Goal: Transaction & Acquisition: Purchase product/service

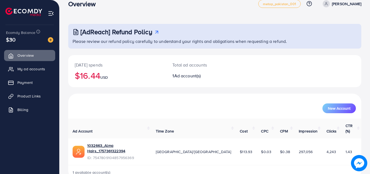
scroll to position [13, 0]
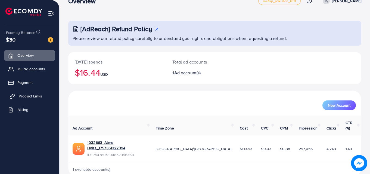
click at [22, 99] on span "Product Links" at bounding box center [30, 95] width 23 height 5
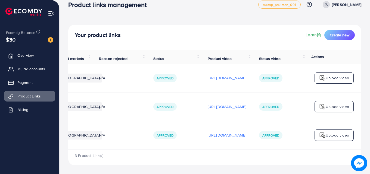
scroll to position [0, 137]
click at [328, 135] on p "Upload video" at bounding box center [336, 135] width 23 height 7
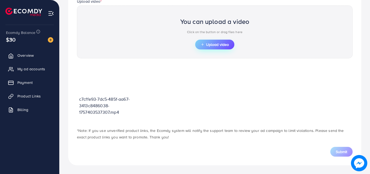
click at [213, 43] on span "Upload video" at bounding box center [214, 45] width 28 height 4
click at [222, 41] on button "Upload video" at bounding box center [214, 45] width 39 height 10
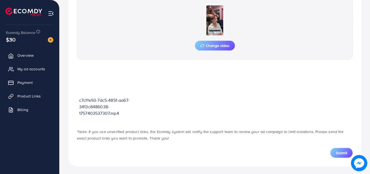
scroll to position [200, 0]
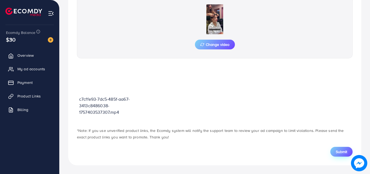
click at [340, 153] on span "Submit" at bounding box center [340, 151] width 11 height 5
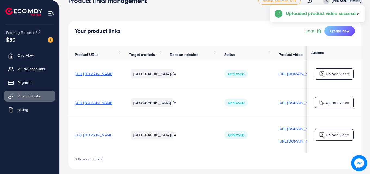
scroll to position [20, 0]
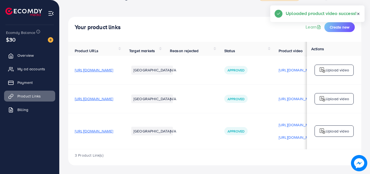
drag, startPoint x: 187, startPoint y: 150, endPoint x: 279, endPoint y: 154, distance: 92.7
click at [280, 154] on div "3 Product Link(s)" at bounding box center [214, 157] width 293 height 16
drag, startPoint x: 248, startPoint y: 150, endPoint x: 320, endPoint y: 144, distance: 71.4
click at [319, 149] on div "Product URLs Target markets Reason rejected Status Product video Status video A…" at bounding box center [214, 104] width 293 height 124
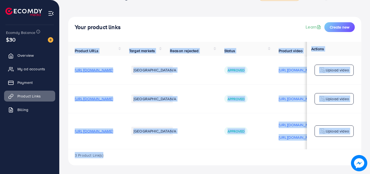
click at [323, 133] on img at bounding box center [322, 131] width 7 height 7
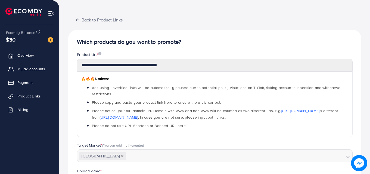
scroll to position [190, 0]
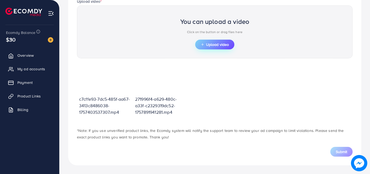
click at [206, 46] on span "Upload video" at bounding box center [214, 45] width 28 height 4
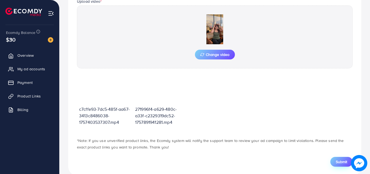
click at [333, 162] on button "Submit" at bounding box center [341, 162] width 22 height 10
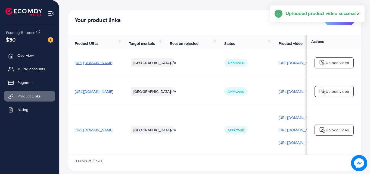
scroll to position [27, 0]
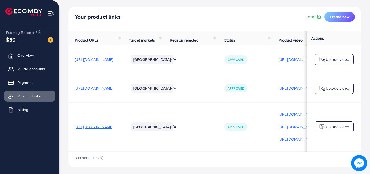
click at [330, 127] on p "Upload video" at bounding box center [336, 127] width 23 height 7
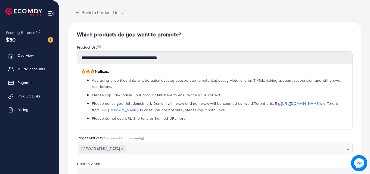
scroll to position [190, 0]
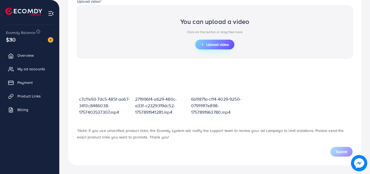
click at [214, 44] on span "Upload video" at bounding box center [214, 45] width 28 height 4
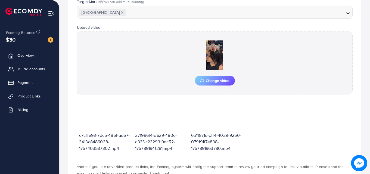
scroll to position [200, 0]
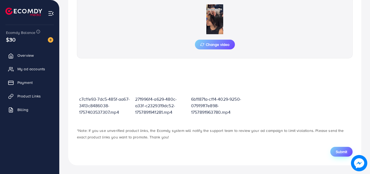
click at [342, 153] on span "Submit" at bounding box center [340, 151] width 11 height 5
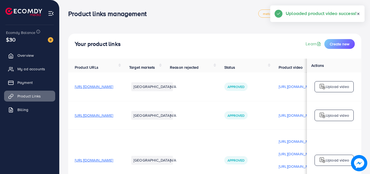
scroll to position [45, 0]
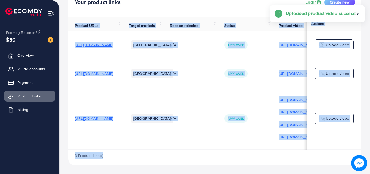
drag, startPoint x: 165, startPoint y: 152, endPoint x: 262, endPoint y: 154, distance: 96.4
click at [265, 153] on div "Product URLs Target markets Reason rejected Status Product video Status video A…" at bounding box center [214, 91] width 293 height 149
click at [258, 154] on div "3 Product Link(s)" at bounding box center [214, 158] width 293 height 16
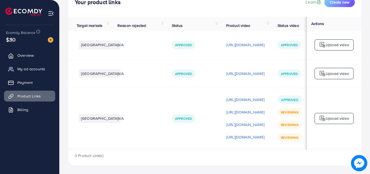
scroll to position [0, 137]
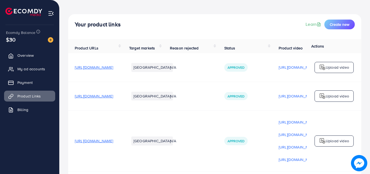
scroll to position [32, 0]
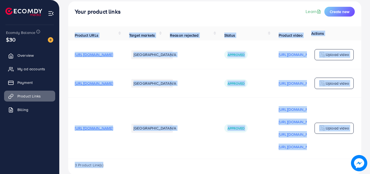
drag, startPoint x: 173, startPoint y: 162, endPoint x: 269, endPoint y: 167, distance: 96.5
click at [277, 166] on div "Product URLs Target markets Reason rejected Status Product video Status video A…" at bounding box center [214, 100] width 293 height 149
click at [268, 153] on td "Approved" at bounding box center [244, 127] width 54 height 61
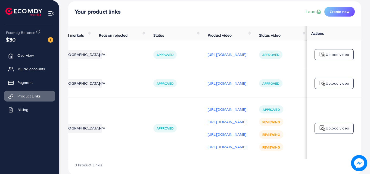
scroll to position [0, 137]
click at [23, 84] on span "Payment" at bounding box center [26, 82] width 15 height 5
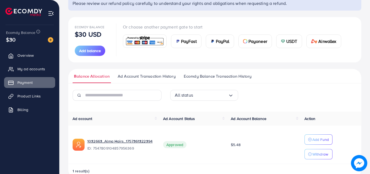
scroll to position [61, 0]
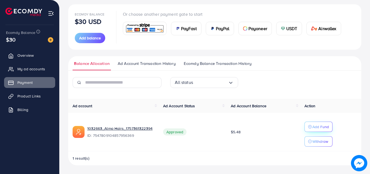
click at [331, 128] on button "Add Fund" at bounding box center [318, 127] width 28 height 10
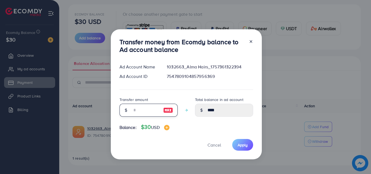
click at [143, 109] on input "number" at bounding box center [145, 110] width 27 height 13
type input "*"
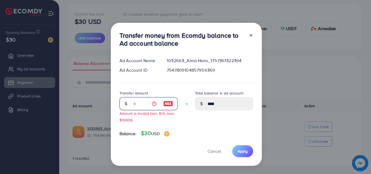
type input "****"
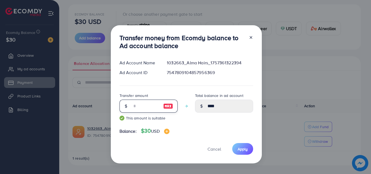
type input "**"
type input "*****"
type input "**"
click at [242, 150] on span "Apply" at bounding box center [243, 148] width 10 height 5
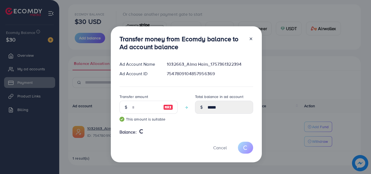
type input "****"
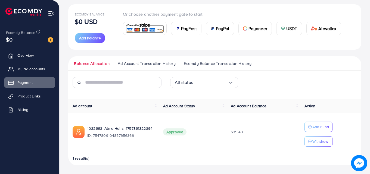
click at [205, 83] on input "Search for option" at bounding box center [210, 82] width 35 height 8
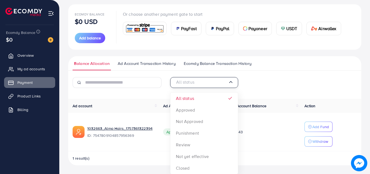
click at [205, 83] on input "Search for option" at bounding box center [201, 82] width 53 height 8
click at [211, 64] on span "Ecomdy Balance Transaction History" at bounding box center [218, 64] width 68 height 6
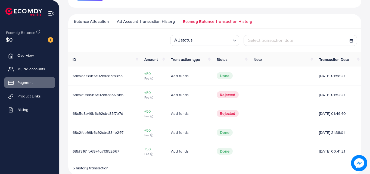
scroll to position [109, 0]
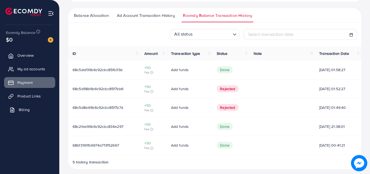
click at [20, 109] on span "Billing" at bounding box center [24, 109] width 11 height 5
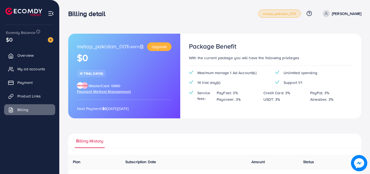
click at [289, 10] on link "metap_pakistan_001" at bounding box center [279, 14] width 42 height 8
click at [296, 12] on span "metap_pakistan_001" at bounding box center [279, 14] width 33 height 4
click at [353, 14] on p "[PERSON_NAME]" at bounding box center [346, 13] width 29 height 7
click at [338, 31] on link "Profile" at bounding box center [335, 32] width 52 height 12
select select "********"
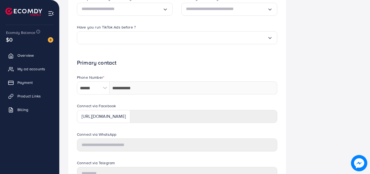
scroll to position [136, 0]
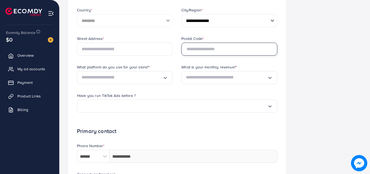
click at [207, 51] on input "text" at bounding box center [229, 49] width 96 height 13
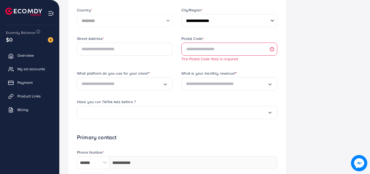
click at [284, 68] on div "**********" at bounding box center [176, 90] width 217 height 384
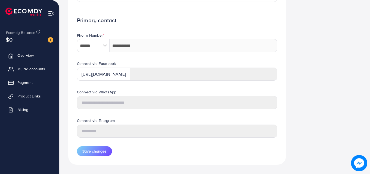
scroll to position [261, 0]
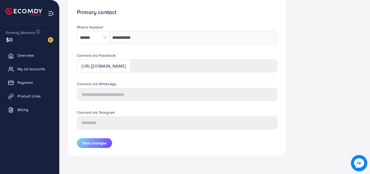
click at [11, 112] on icon at bounding box center [10, 109] width 5 height 5
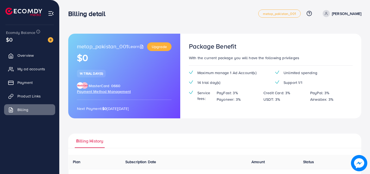
click at [114, 90] on span "Payment Method Management" at bounding box center [104, 91] width 54 height 5
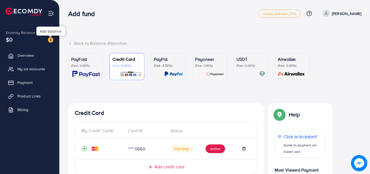
click at [51, 39] on img at bounding box center [50, 39] width 5 height 5
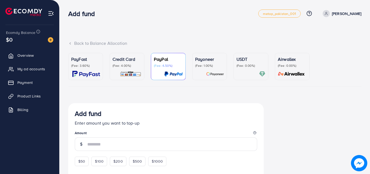
click at [121, 67] on p "(Fee: 4.00%)" at bounding box center [126, 66] width 29 height 4
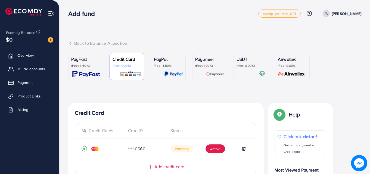
click at [87, 67] on p "(Fee: 3.60%)" at bounding box center [85, 66] width 29 height 4
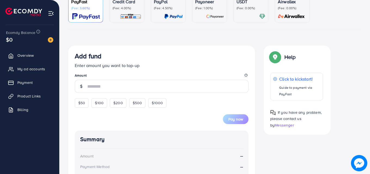
scroll to position [109, 0]
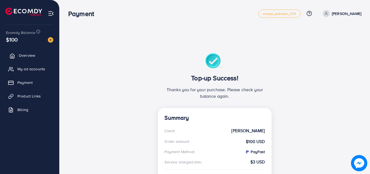
click at [25, 57] on span "Overview" at bounding box center [27, 55] width 16 height 5
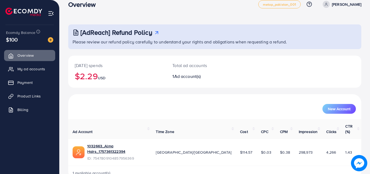
scroll to position [13, 0]
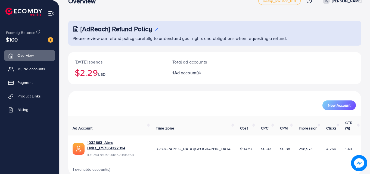
drag, startPoint x: 213, startPoint y: 140, endPoint x: 234, endPoint y: 140, distance: 20.6
click at [235, 140] on td "$114.57" at bounding box center [245, 148] width 21 height 27
click at [232, 97] on div "New Account" at bounding box center [214, 103] width 291 height 14
